Goal: Communication & Community: Share content

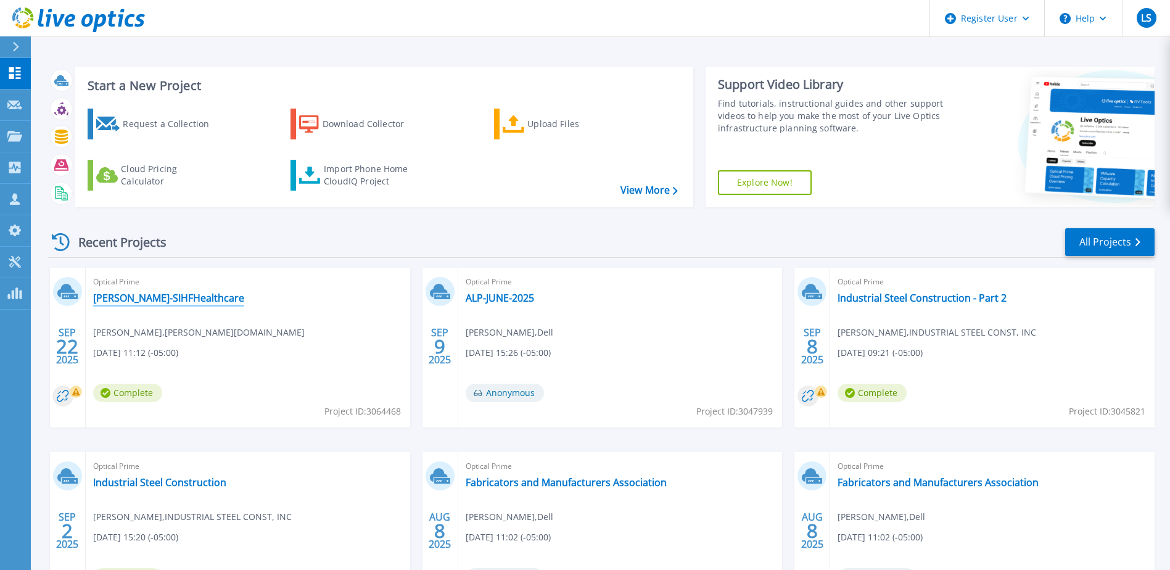
click at [199, 300] on link "[PERSON_NAME]-SIHFHealthcare" at bounding box center [168, 298] width 151 height 12
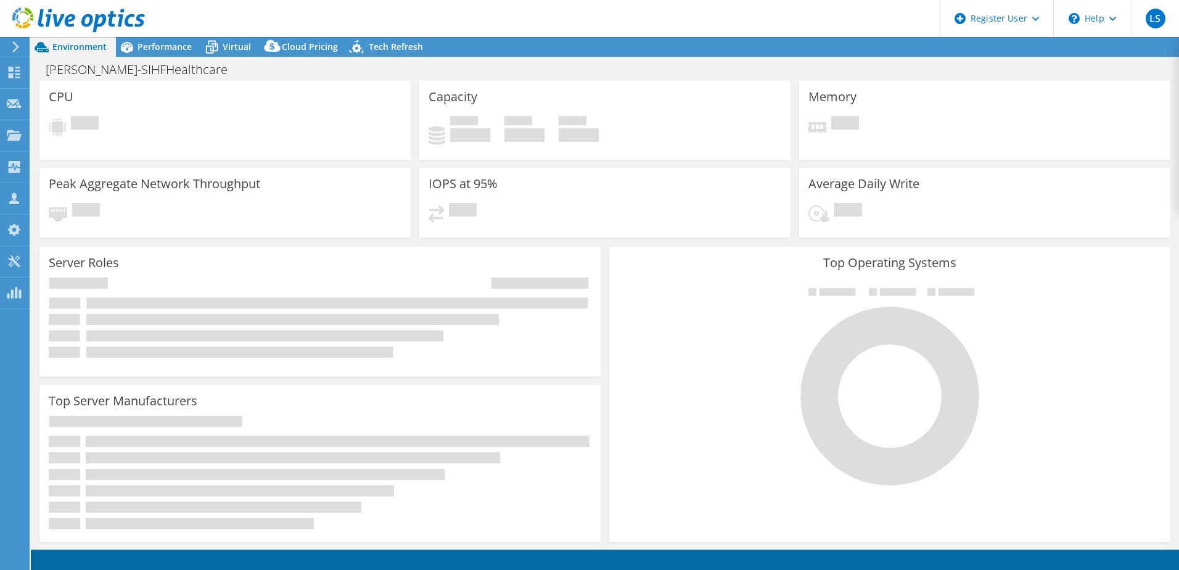
select select "USD"
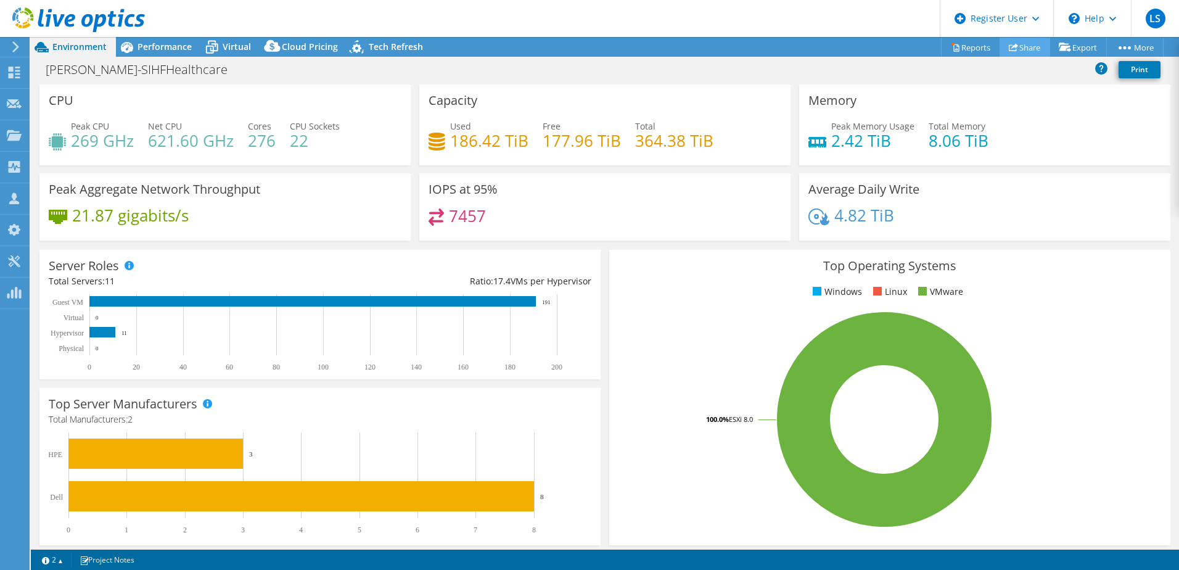
click at [1027, 46] on link "Share" at bounding box center [1025, 47] width 51 height 19
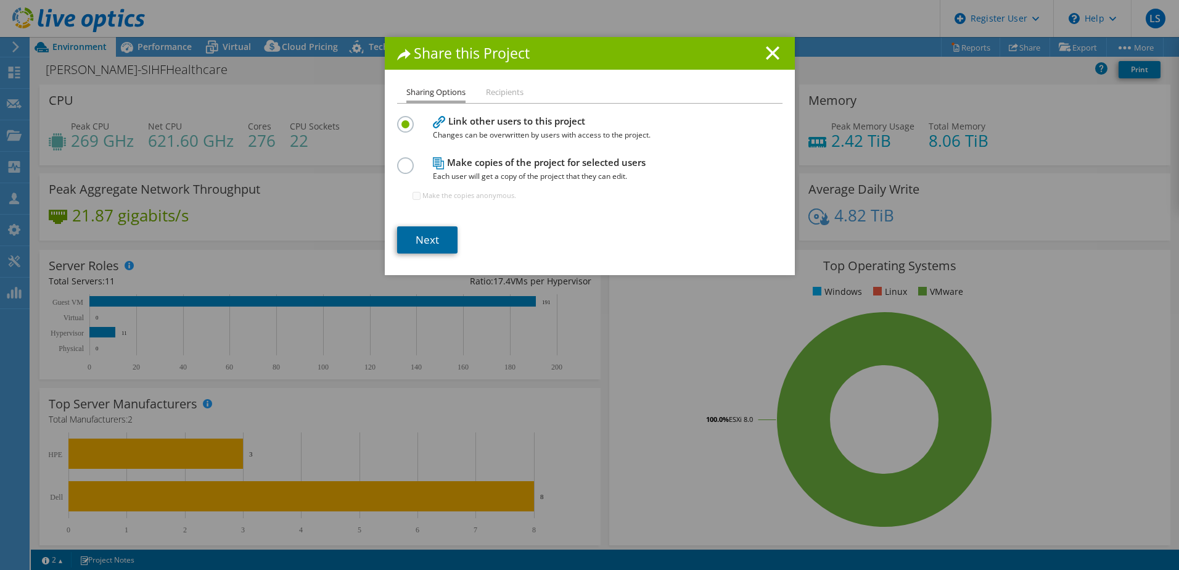
click at [441, 238] on link "Next" at bounding box center [427, 239] width 60 height 27
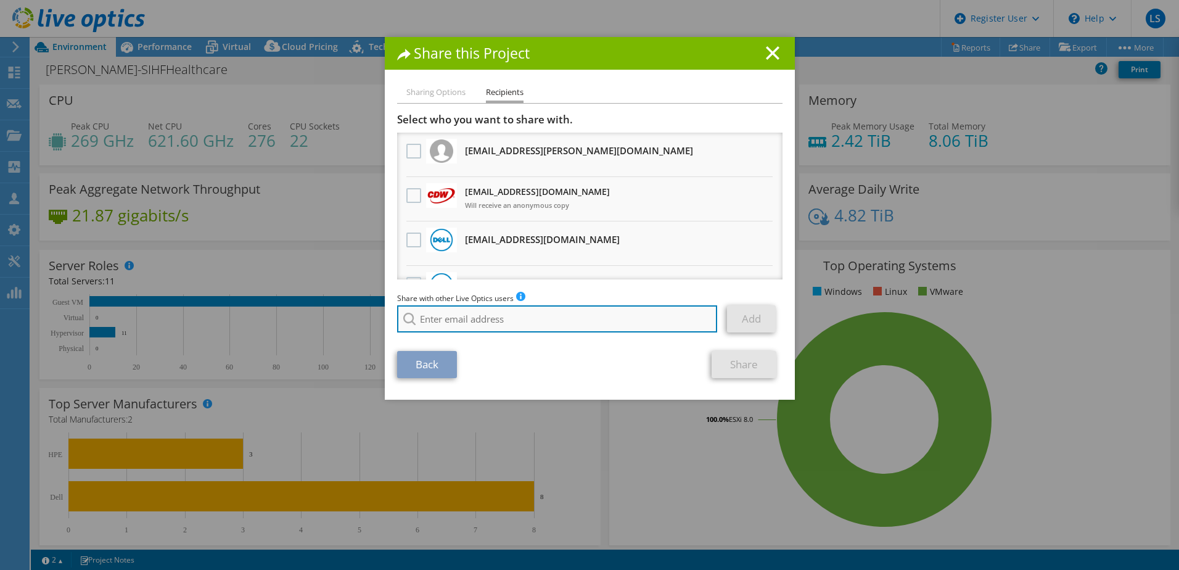
click at [529, 322] on input "search" at bounding box center [557, 318] width 321 height 27
click at [470, 364] on li "[PERSON_NAME][EMAIL_ADDRESS][PERSON_NAME][DOMAIN_NAME]" at bounding box center [522, 357] width 251 height 15
type input "[PERSON_NAME][EMAIL_ADDRESS][PERSON_NAME][DOMAIN_NAME]"
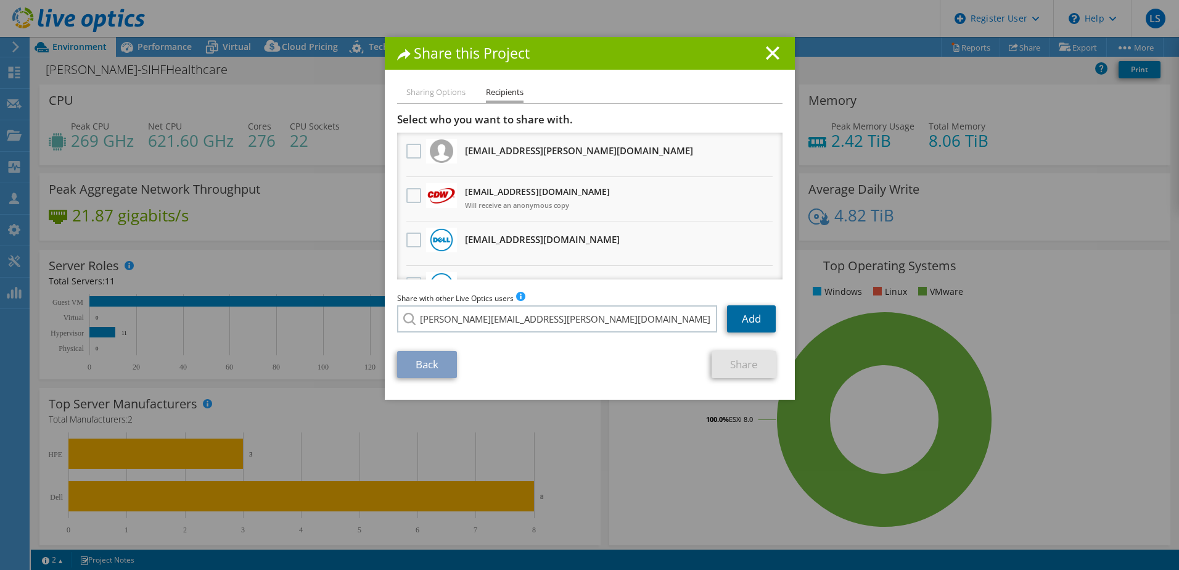
click at [733, 322] on link "Add" at bounding box center [751, 318] width 49 height 27
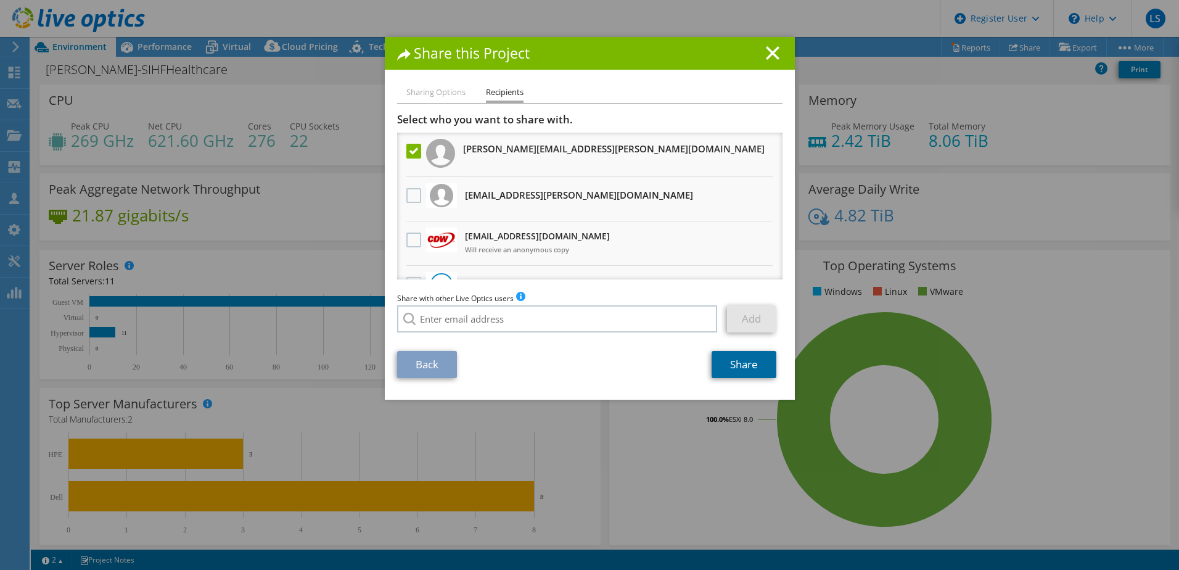
click at [734, 373] on link "Share" at bounding box center [744, 364] width 65 height 27
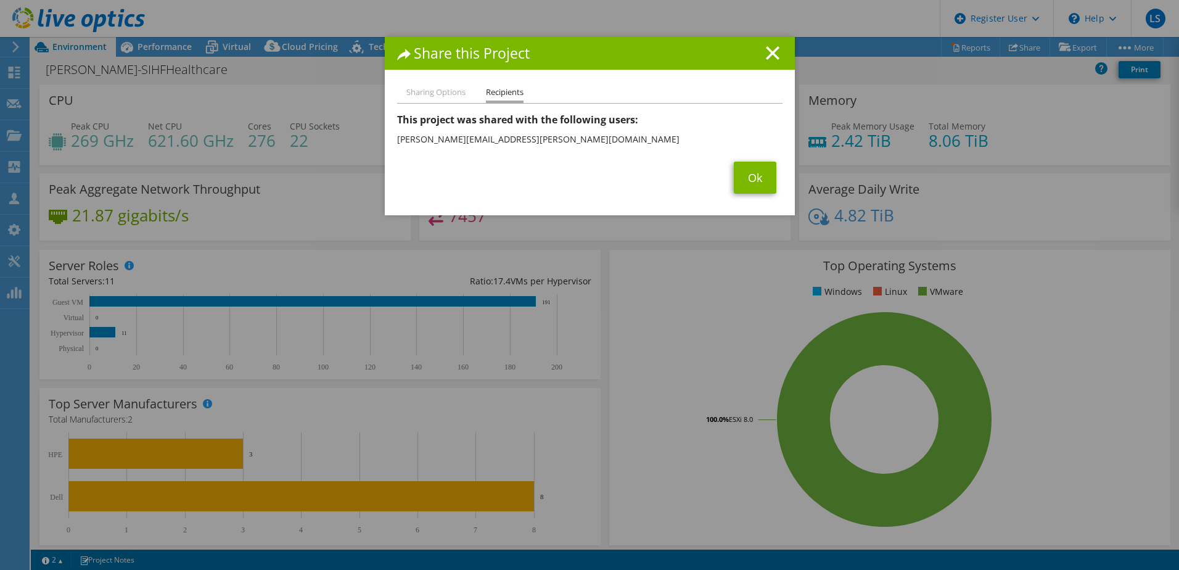
click at [745, 195] on div "Sharing Options Recipients Link other users to this project Changes can be over…" at bounding box center [590, 150] width 410 height 130
click at [747, 186] on link "Ok" at bounding box center [755, 178] width 43 height 32
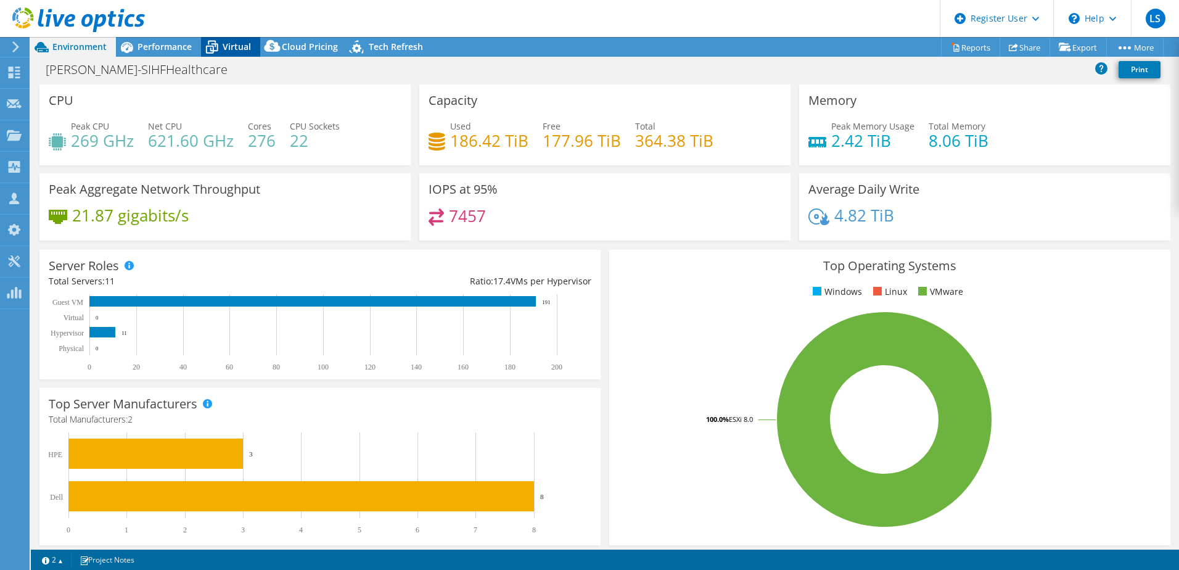
click at [229, 43] on span "Virtual" at bounding box center [237, 47] width 28 height 12
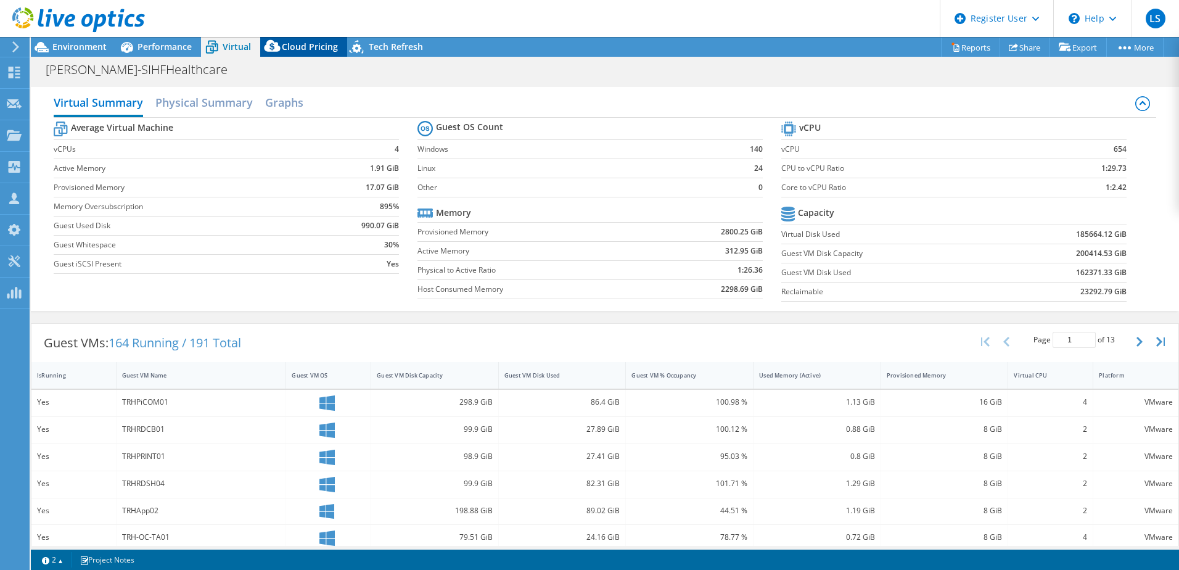
click at [311, 46] on span "Cloud Pricing" at bounding box center [310, 47] width 56 height 12
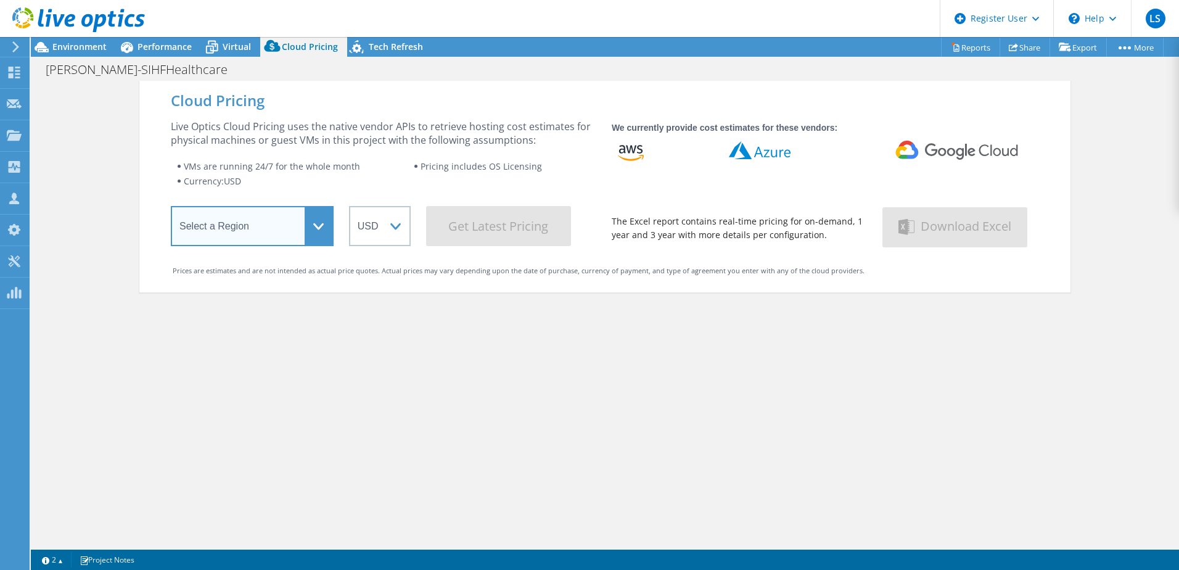
click at [226, 236] on select "Select a Region [GEOGRAPHIC_DATA] ([GEOGRAPHIC_DATA]) [GEOGRAPHIC_DATA] ([GEOGR…" at bounding box center [252, 226] width 163 height 40
select select "USEast"
click at [171, 208] on select "Select a Region [GEOGRAPHIC_DATA] ([GEOGRAPHIC_DATA]) [GEOGRAPHIC_DATA] ([GEOGR…" at bounding box center [252, 226] width 163 height 40
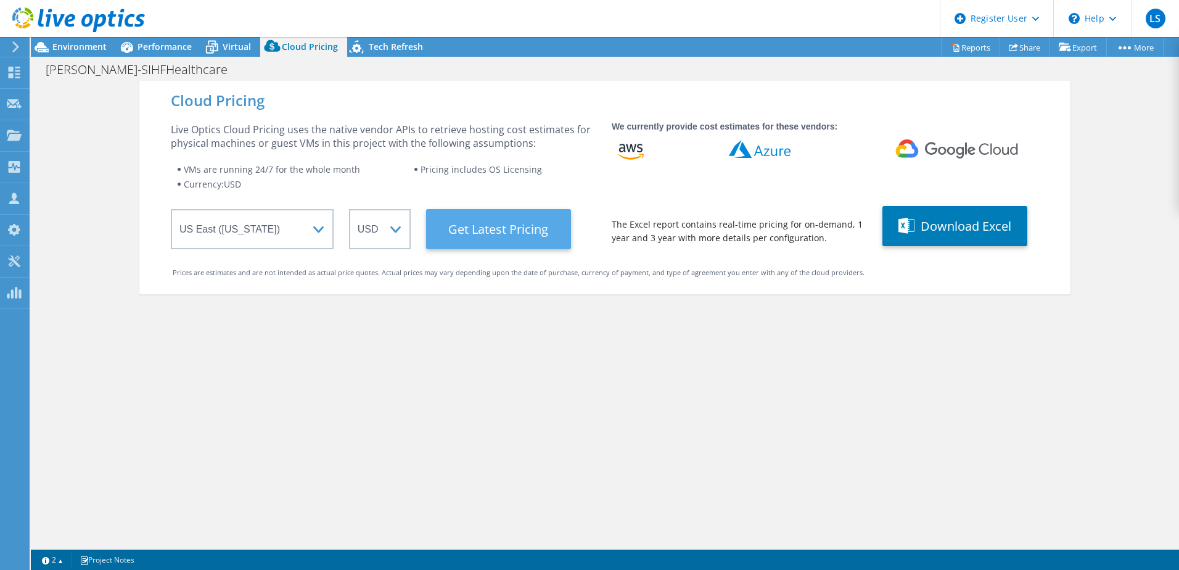
click at [469, 237] on Latest "Get Latest Pricing" at bounding box center [498, 229] width 145 height 40
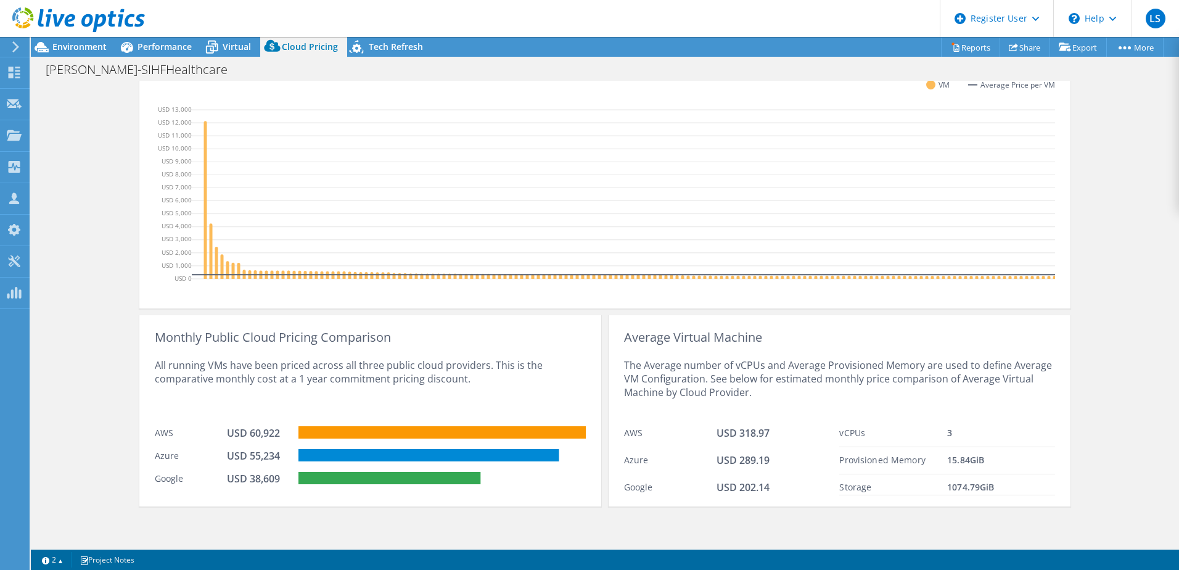
scroll to position [362, 0]
click at [68, 42] on span "Environment" at bounding box center [79, 47] width 54 height 12
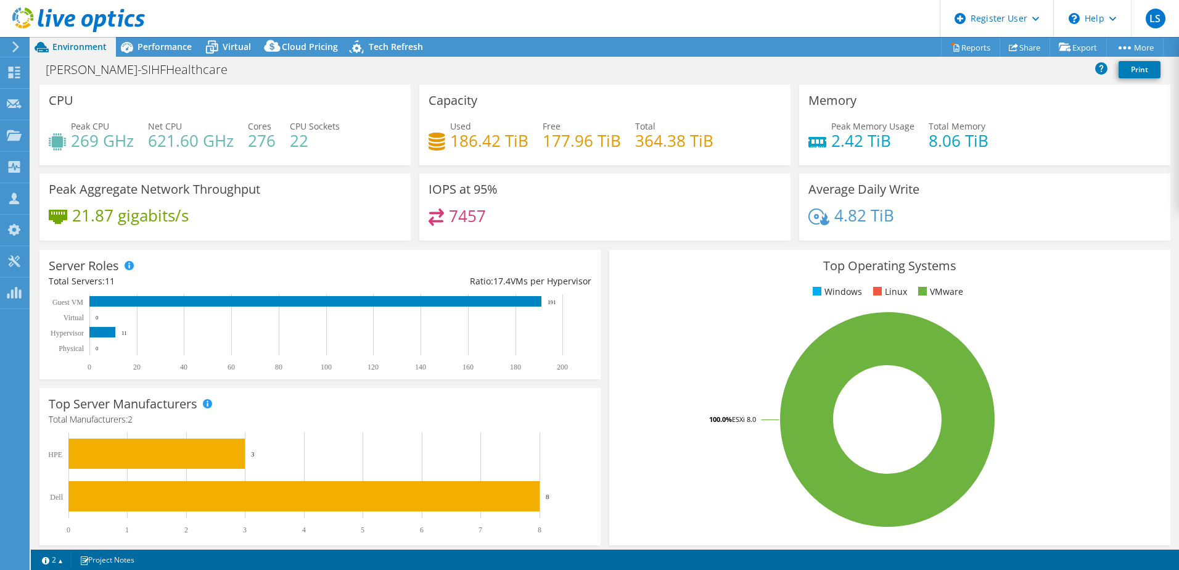
scroll to position [329, 0]
click at [1031, 45] on link "Share" at bounding box center [1025, 47] width 51 height 19
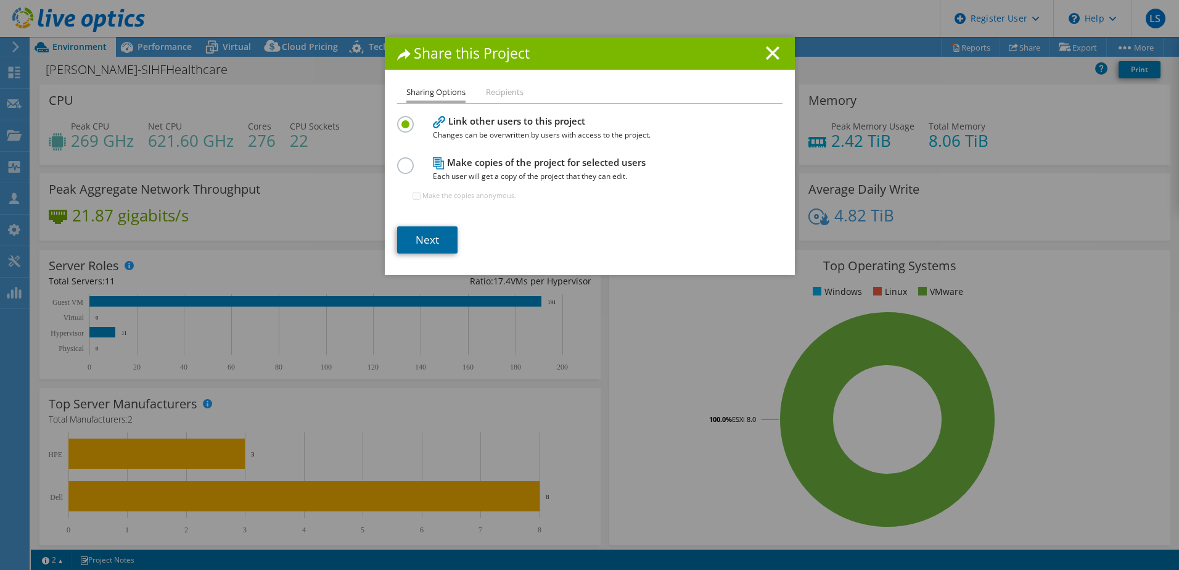
click at [437, 235] on link "Next" at bounding box center [427, 239] width 60 height 27
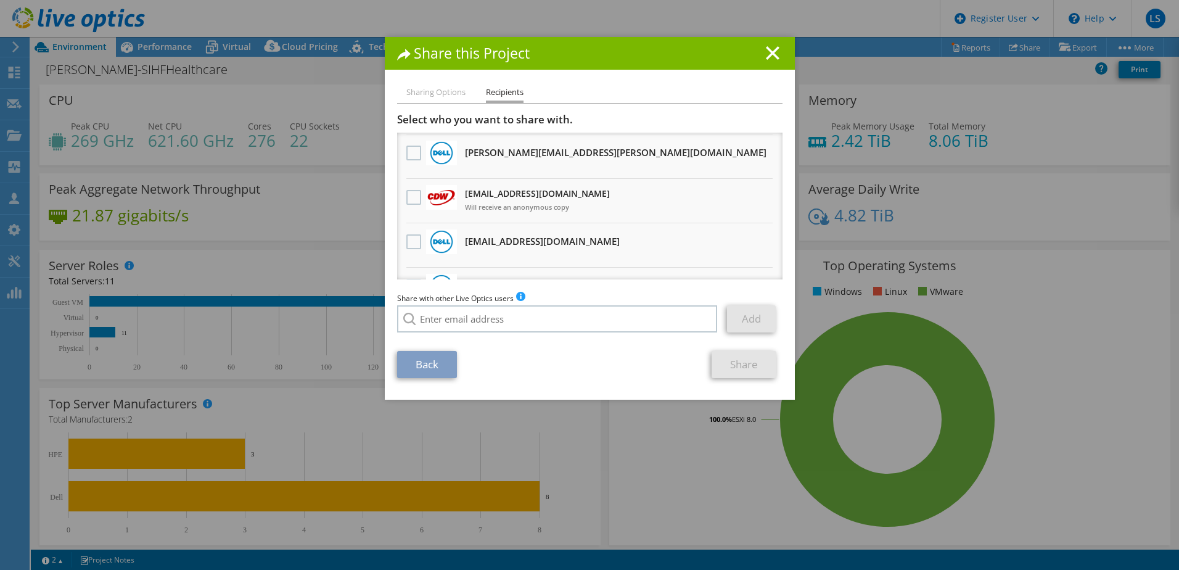
scroll to position [75, 0]
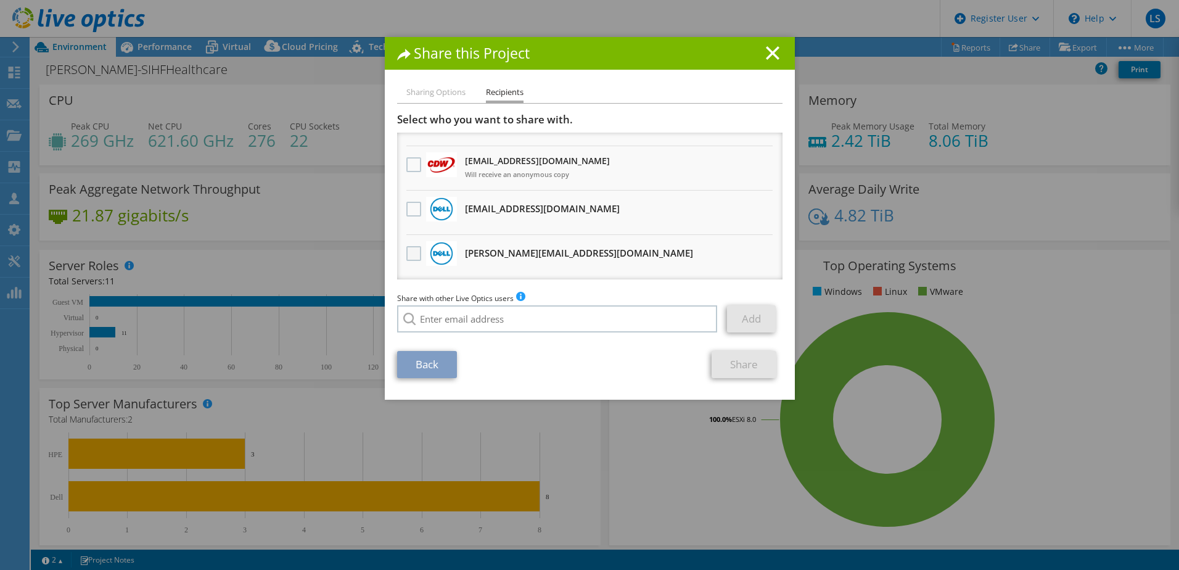
click at [406, 250] on label at bounding box center [415, 253] width 18 height 15
click at [0, 0] on input "checkbox" at bounding box center [0, 0] width 0 height 0
click at [740, 369] on link "Share" at bounding box center [744, 364] width 65 height 27
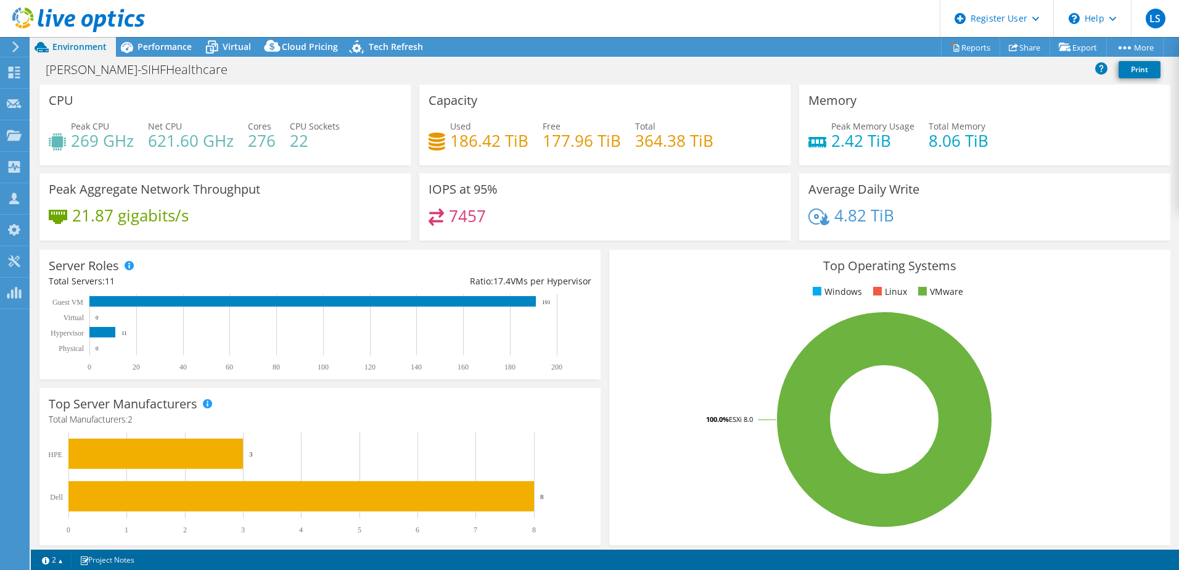
select select "USEast"
select select "USD"
